Goal: Task Accomplishment & Management: Manage account settings

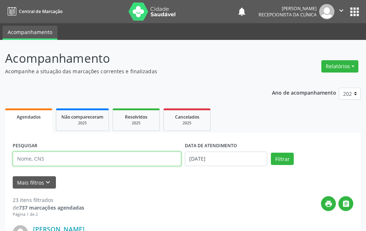
click at [121, 160] on input "text" at bounding box center [97, 159] width 168 height 15
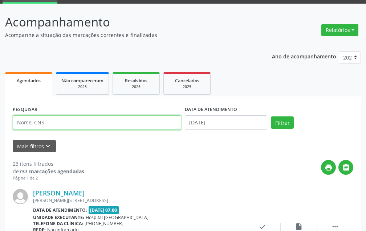
click at [85, 127] on input "text" at bounding box center [97, 122] width 168 height 15
type input "EVELINE"
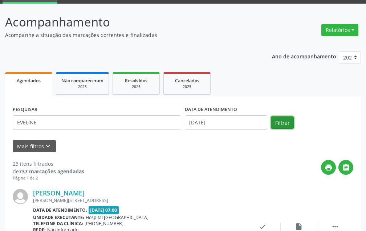
click at [289, 121] on button "Filtrar" at bounding box center [282, 123] width 23 height 12
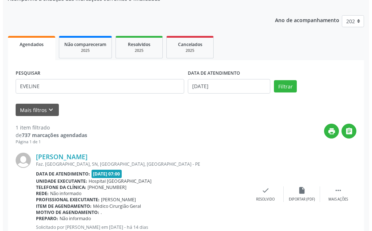
scroll to position [97, 0]
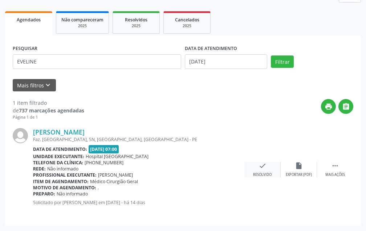
click at [261, 171] on div "check Resolvido" at bounding box center [262, 170] width 36 height 16
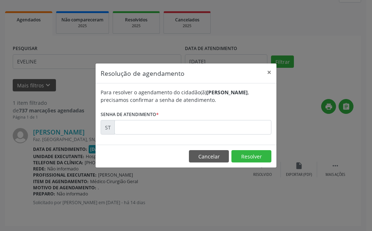
click at [235, 135] on div "Para resolver o agendamento do cidadão(ã) [PERSON_NAME] , precisamos confirmar …" at bounding box center [185, 114] width 181 height 61
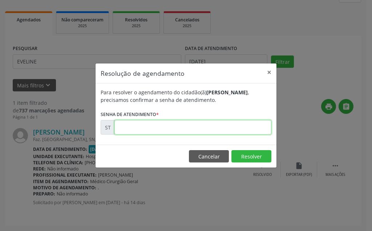
click at [234, 130] on input "text" at bounding box center [192, 127] width 157 height 15
type input "00025923"
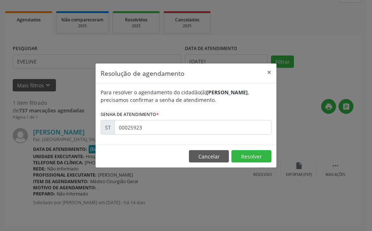
click at [238, 163] on footer "Cancelar Resolver" at bounding box center [185, 156] width 181 height 23
click at [245, 157] on button "Resolver" at bounding box center [251, 156] width 40 height 12
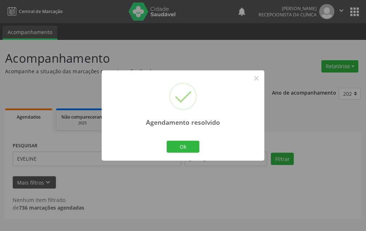
scroll to position [0, 0]
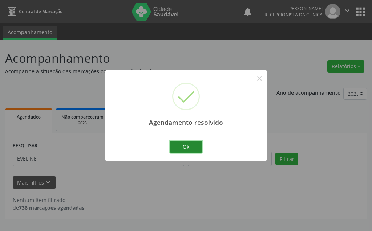
click at [198, 145] on button "Ok" at bounding box center [186, 147] width 33 height 12
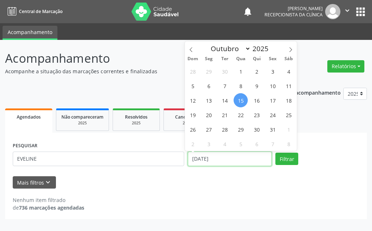
click at [225, 157] on input "[DATE]" at bounding box center [230, 159] width 84 height 15
click at [239, 117] on span "22" at bounding box center [240, 115] width 14 height 14
type input "[DATE]"
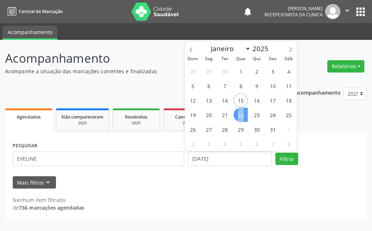
click at [239, 117] on span "22" at bounding box center [240, 115] width 14 height 14
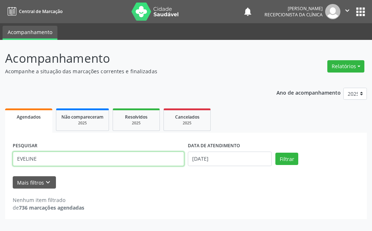
click at [139, 165] on input "EVELINE" at bounding box center [98, 159] width 171 height 15
type input "E"
type input "[PERSON_NAME]"
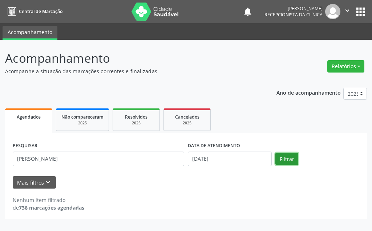
click at [285, 158] on button "Filtrar" at bounding box center [286, 159] width 23 height 12
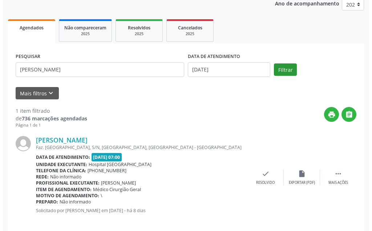
scroll to position [97, 0]
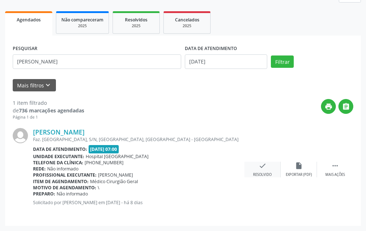
click at [267, 166] on div "check Resolvido" at bounding box center [262, 170] width 36 height 16
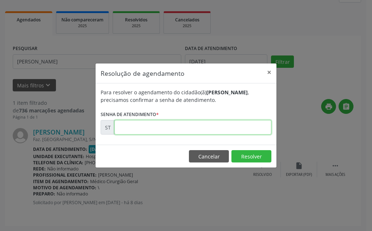
click at [240, 132] on input "text" at bounding box center [192, 127] width 157 height 15
type input "00027742"
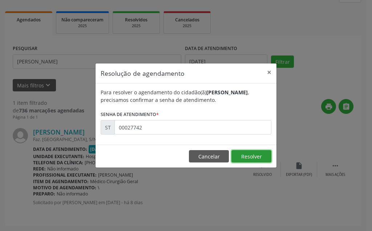
click at [258, 156] on button "Resolver" at bounding box center [251, 156] width 40 height 12
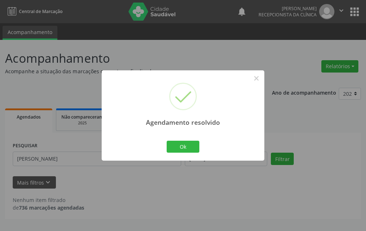
scroll to position [0, 0]
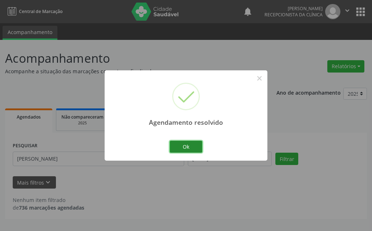
click at [187, 150] on button "Ok" at bounding box center [186, 147] width 33 height 12
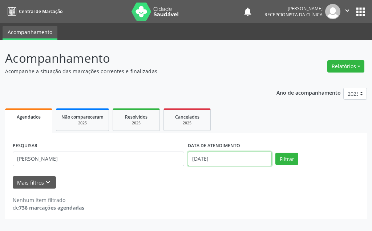
click at [224, 159] on input "[DATE]" at bounding box center [230, 159] width 84 height 15
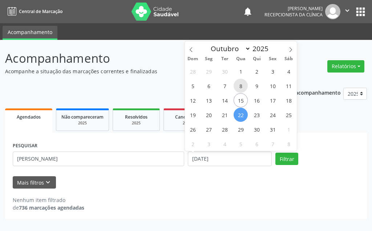
click at [242, 85] on span "8" at bounding box center [240, 86] width 14 height 14
type input "[DATE]"
click at [242, 85] on span "8" at bounding box center [240, 86] width 14 height 14
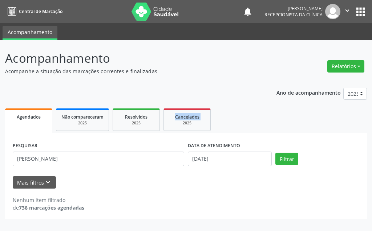
click at [242, 85] on div "Ano de acompanhamento 2025 2024 Agendados Não compareceram 2025 Resolvidos 2025…" at bounding box center [186, 151] width 362 height 137
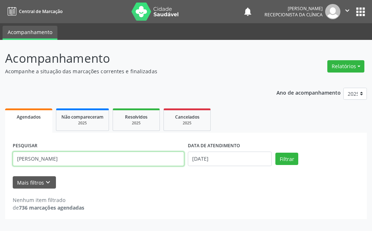
click at [108, 159] on input "[PERSON_NAME]" at bounding box center [98, 159] width 171 height 15
type input "L"
type input "[PERSON_NAME]"
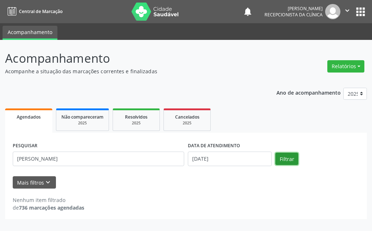
click at [292, 156] on button "Filtrar" at bounding box center [286, 159] width 23 height 12
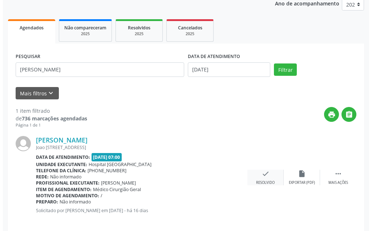
scroll to position [97, 0]
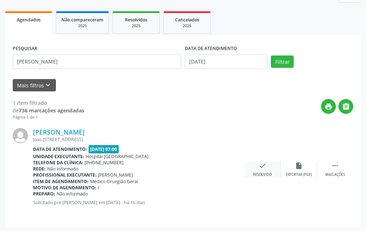
click at [266, 169] on icon "check" at bounding box center [263, 166] width 8 height 8
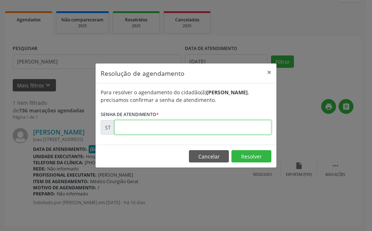
click at [239, 128] on input "text" at bounding box center [192, 127] width 157 height 15
type input "00024481"
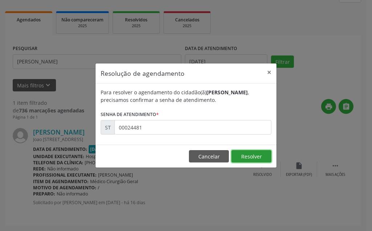
click at [257, 157] on button "Resolver" at bounding box center [251, 156] width 40 height 12
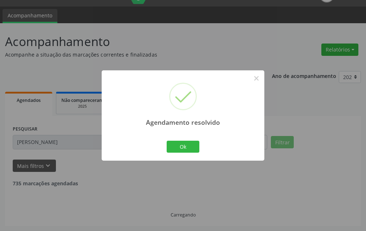
scroll to position [0, 0]
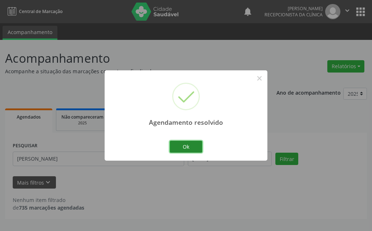
click at [191, 143] on button "Ok" at bounding box center [186, 147] width 33 height 12
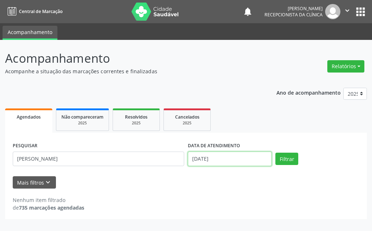
click at [242, 155] on input "[DATE]" at bounding box center [230, 159] width 84 height 15
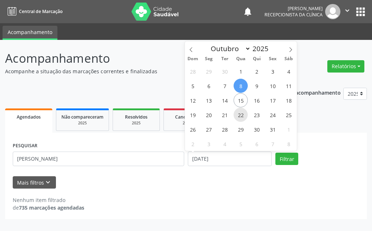
click at [241, 115] on span "22" at bounding box center [240, 115] width 14 height 14
type input "[DATE]"
click at [241, 115] on span "22" at bounding box center [240, 115] width 14 height 14
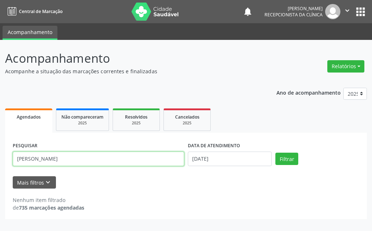
click at [142, 155] on input "[PERSON_NAME]" at bounding box center [98, 159] width 171 height 15
type input "A"
type input "[PERSON_NAME]"
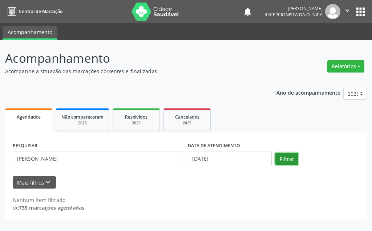
click at [277, 162] on button "Filtrar" at bounding box center [286, 159] width 23 height 12
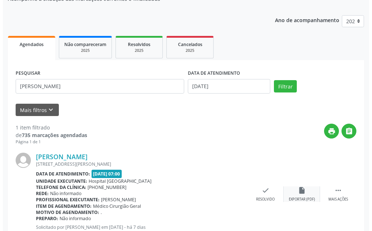
scroll to position [97, 0]
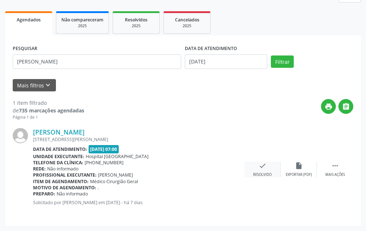
click at [270, 166] on div "check Resolvido" at bounding box center [262, 170] width 36 height 16
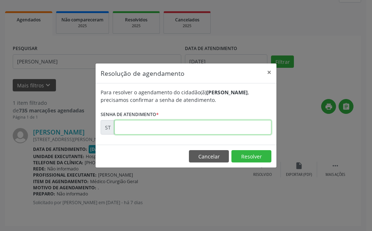
click at [215, 126] on input "text" at bounding box center [192, 127] width 157 height 15
type input "00027892"
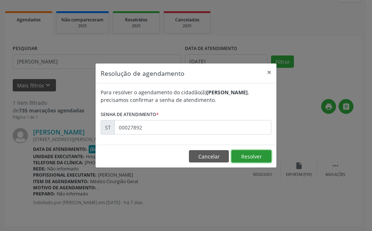
click at [236, 158] on button "Resolver" at bounding box center [251, 156] width 40 height 12
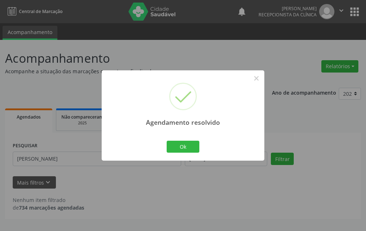
scroll to position [0, 0]
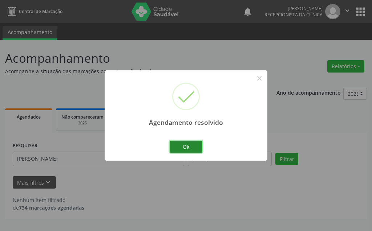
click at [176, 146] on button "Ok" at bounding box center [186, 147] width 33 height 12
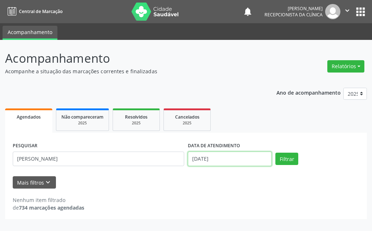
click at [222, 162] on input "[DATE]" at bounding box center [230, 159] width 84 height 15
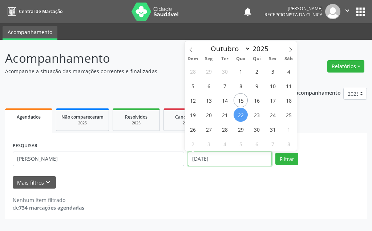
click at [228, 158] on input "[DATE]" at bounding box center [230, 159] width 84 height 15
click at [271, 99] on span "17" at bounding box center [272, 100] width 14 height 14
type input "[DATE]"
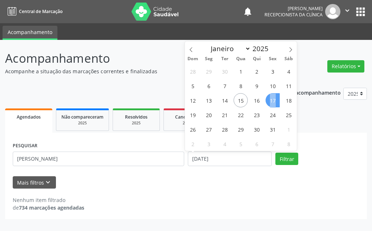
click at [271, 99] on span "17" at bounding box center [272, 100] width 14 height 14
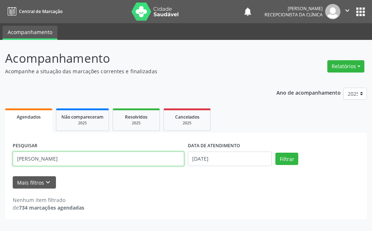
click at [107, 158] on input "[PERSON_NAME]" at bounding box center [98, 159] width 171 height 15
type input "M"
type input "[PERSON_NAME]"
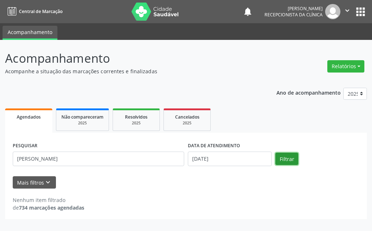
click at [284, 158] on button "Filtrar" at bounding box center [286, 159] width 23 height 12
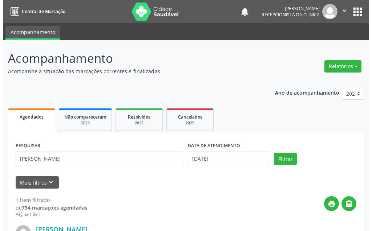
scroll to position [97, 0]
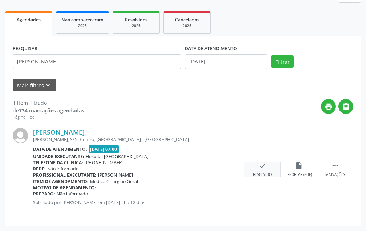
click at [264, 166] on icon "check" at bounding box center [263, 166] width 8 height 8
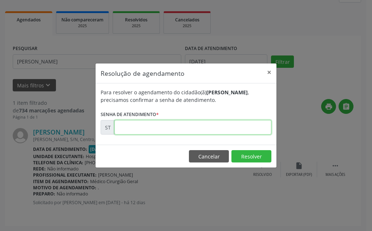
click at [231, 131] on input "text" at bounding box center [192, 127] width 157 height 15
type input "00027003"
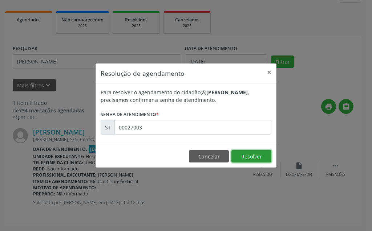
click at [255, 151] on button "Resolver" at bounding box center [251, 156] width 40 height 12
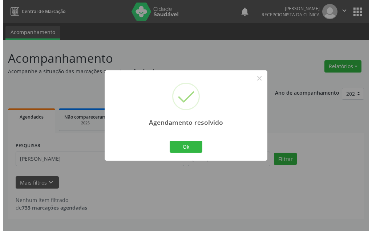
scroll to position [0, 0]
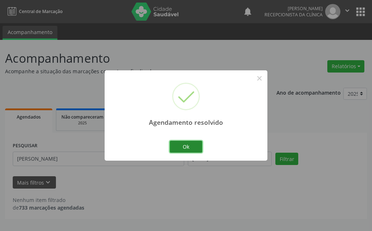
click at [188, 146] on button "Ok" at bounding box center [186, 147] width 33 height 12
